Goal: Answer question/provide support

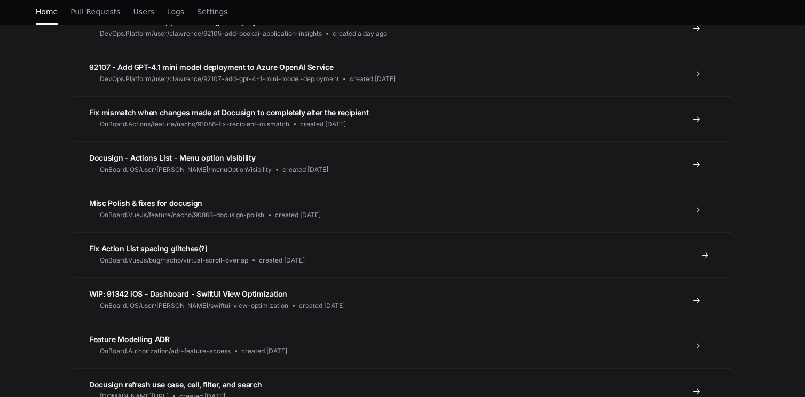
scroll to position [786, 0]
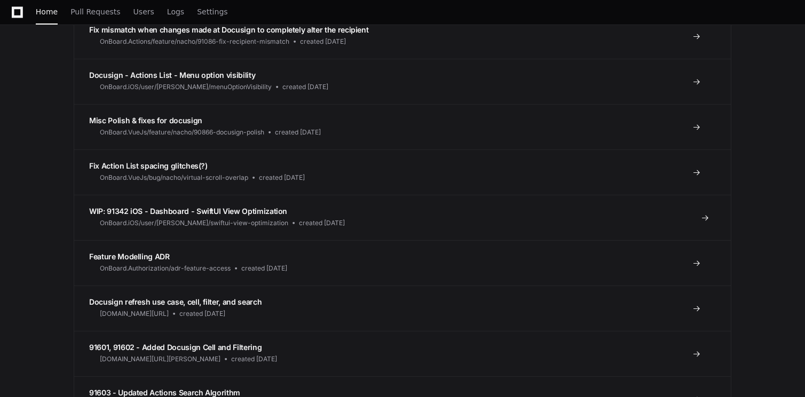
click at [203, 214] on span "WIP: 91342 iOS - Dashboard - SwiftUI View Optimization" at bounding box center [188, 211] width 198 height 9
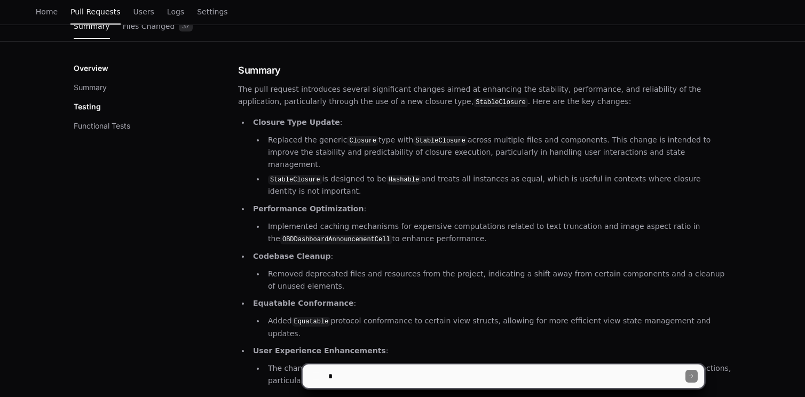
scroll to position [60, 0]
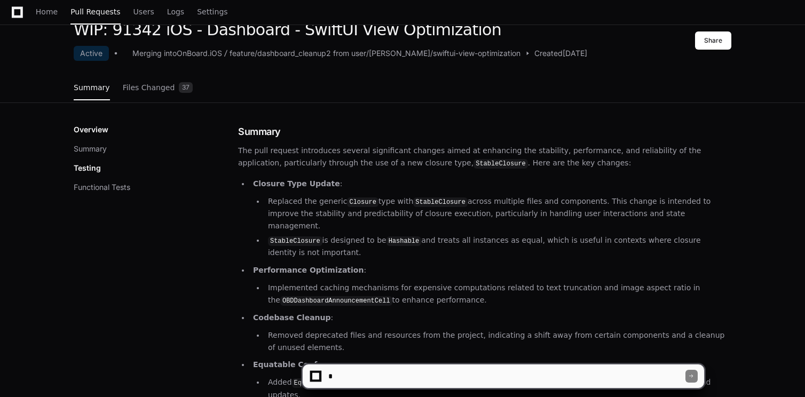
click at [373, 379] on textarea at bounding box center [506, 376] width 360 height 23
click at [454, 377] on textarea at bounding box center [506, 376] width 360 height 23
click at [495, 375] on textarea at bounding box center [506, 376] width 360 height 23
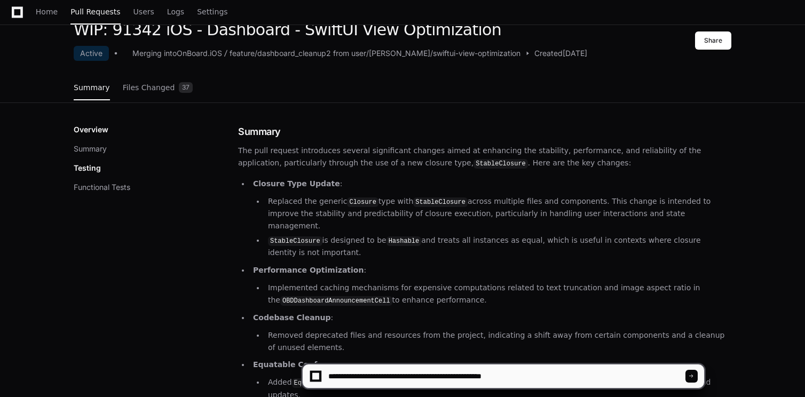
type textarea "**********"
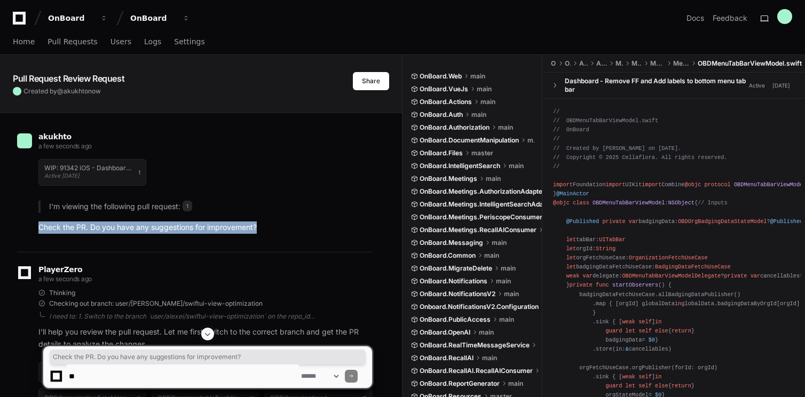
drag, startPoint x: 273, startPoint y: 223, endPoint x: 39, endPoint y: 230, distance: 234.4
click at [39, 230] on p "Check the PR. Do you have any suggestions for improvement?" at bounding box center [205, 228] width 334 height 12
copy p "Check the PR. Do you have any suggestions for improvement?"
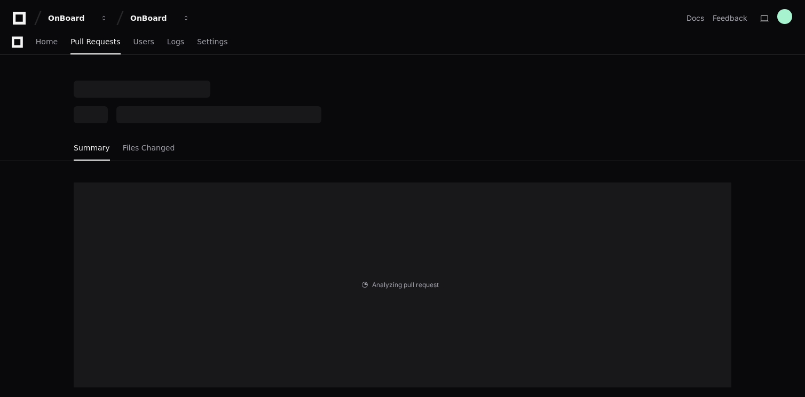
scroll to position [60, 0]
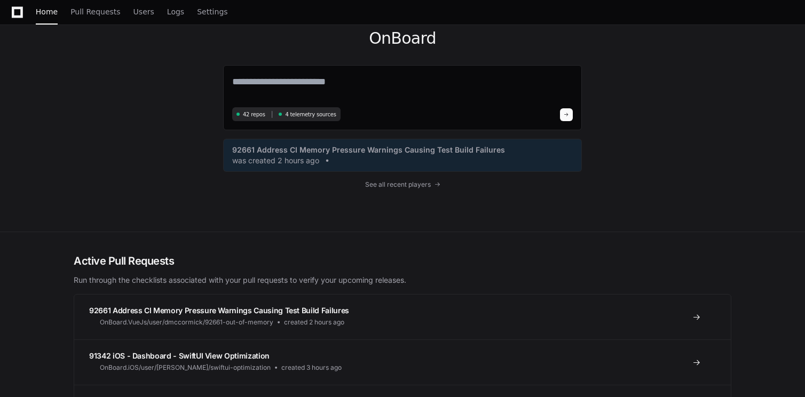
scroll to position [295, 0]
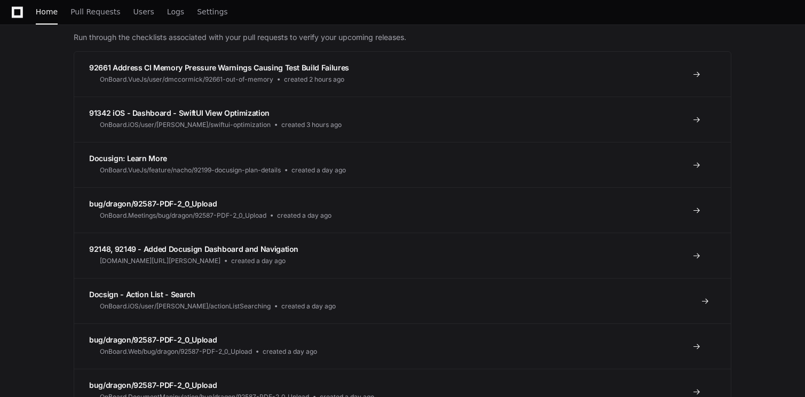
click at [171, 294] on span "Docsign - Action List - Search" at bounding box center [142, 294] width 106 height 9
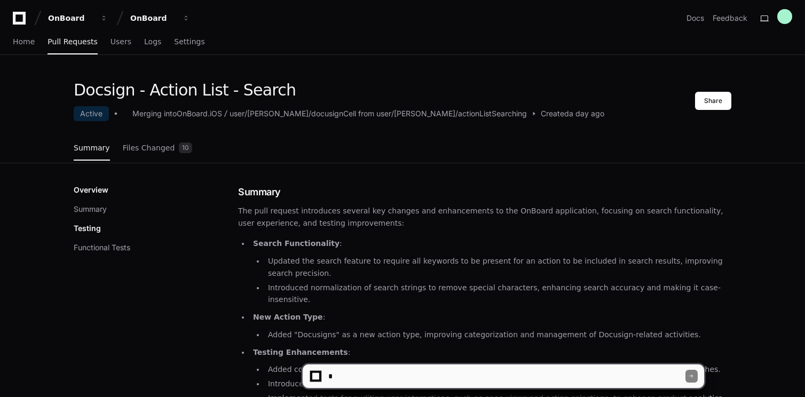
click at [390, 374] on textarea at bounding box center [506, 376] width 360 height 23
paste textarea "**********"
type textarea "**********"
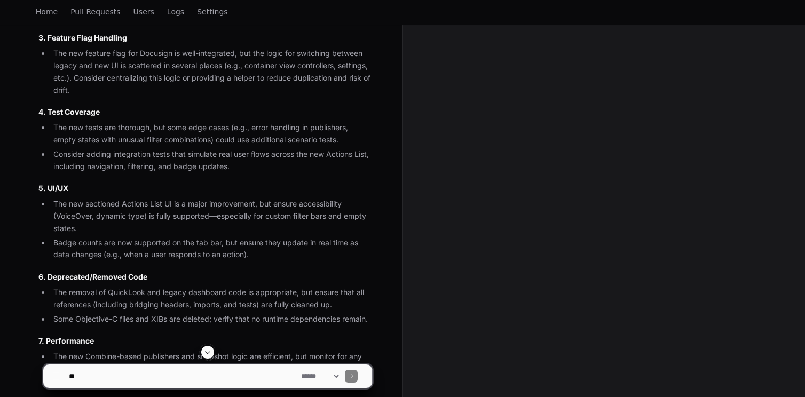
scroll to position [1010, 0]
